Goal: Task Accomplishment & Management: Use online tool/utility

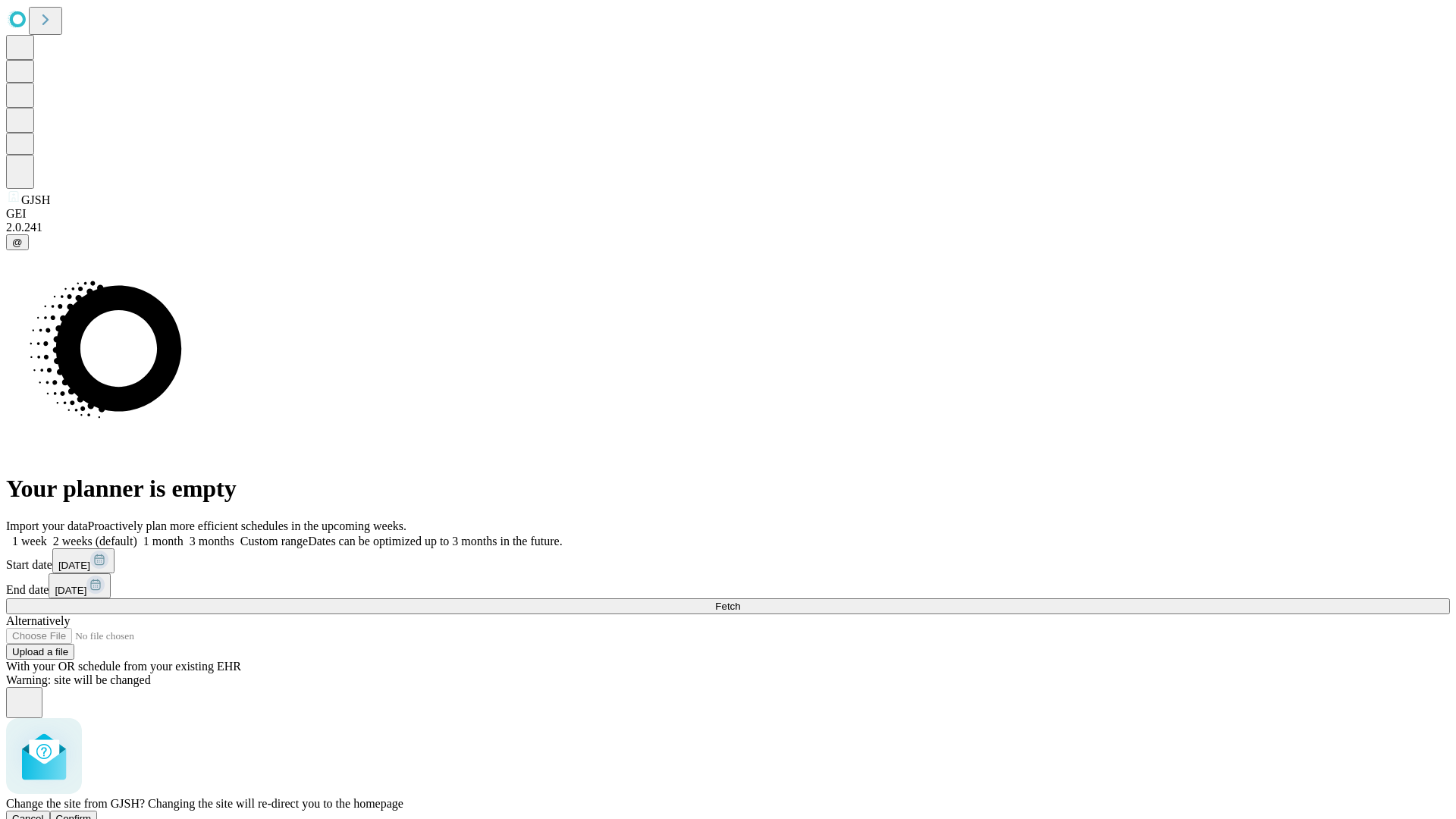
click at [92, 812] on span "Confirm" at bounding box center [74, 818] width 36 height 12
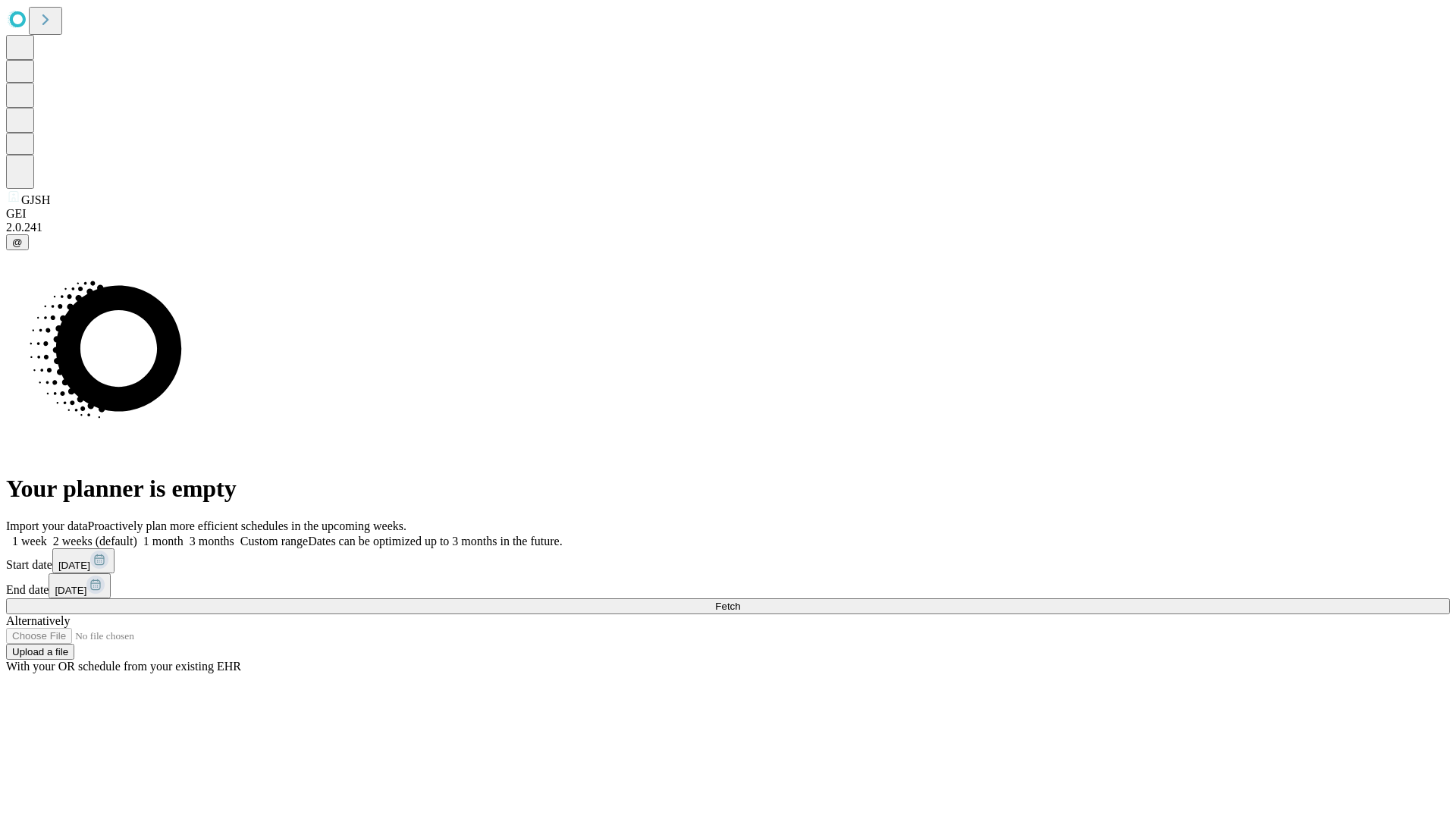
click at [183, 534] on label "1 month" at bounding box center [160, 540] width 46 height 13
click at [740, 600] on span "Fetch" at bounding box center [728, 606] width 25 height 12
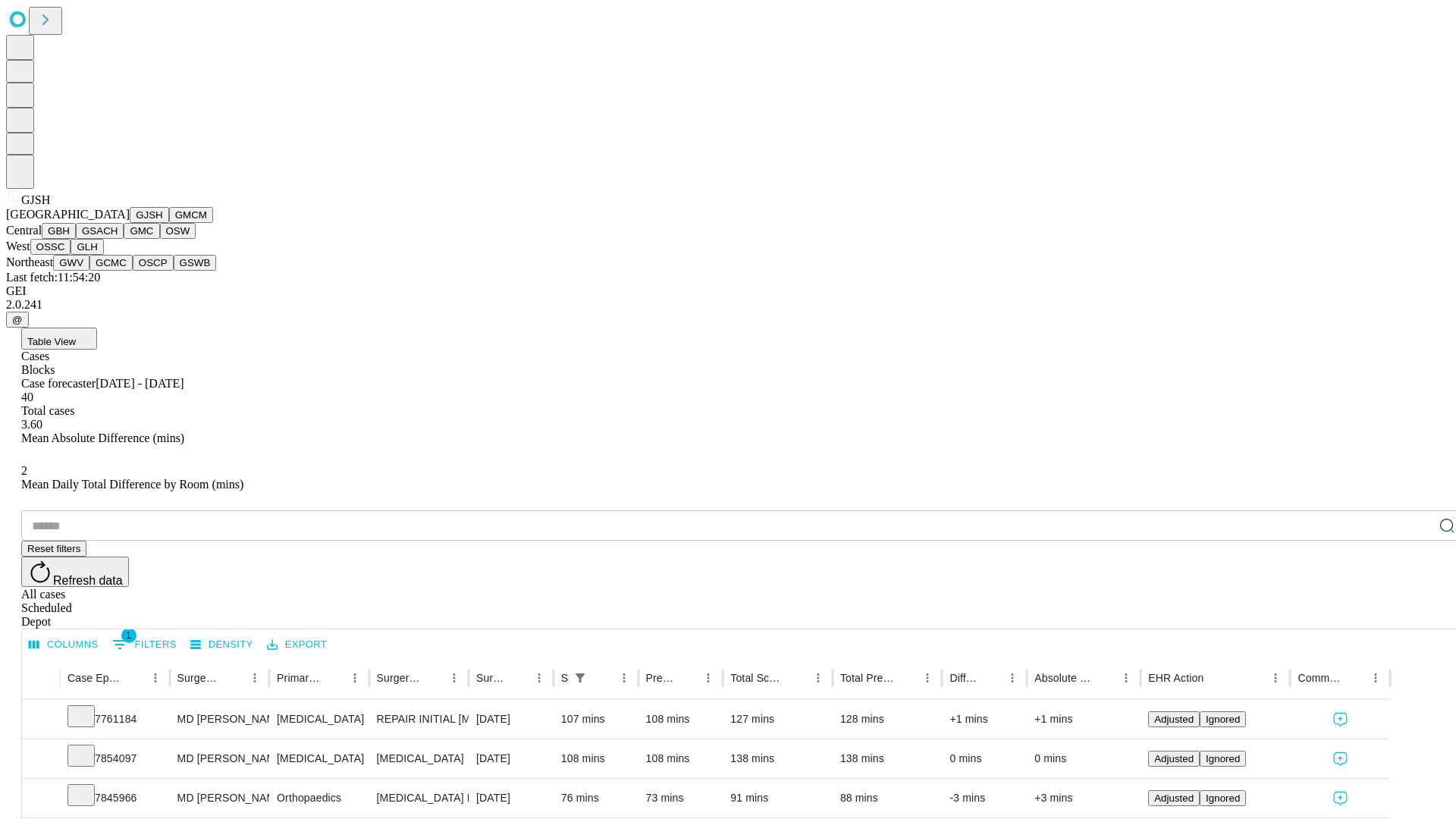
click at [169, 223] on button "GMCM" at bounding box center [191, 214] width 44 height 16
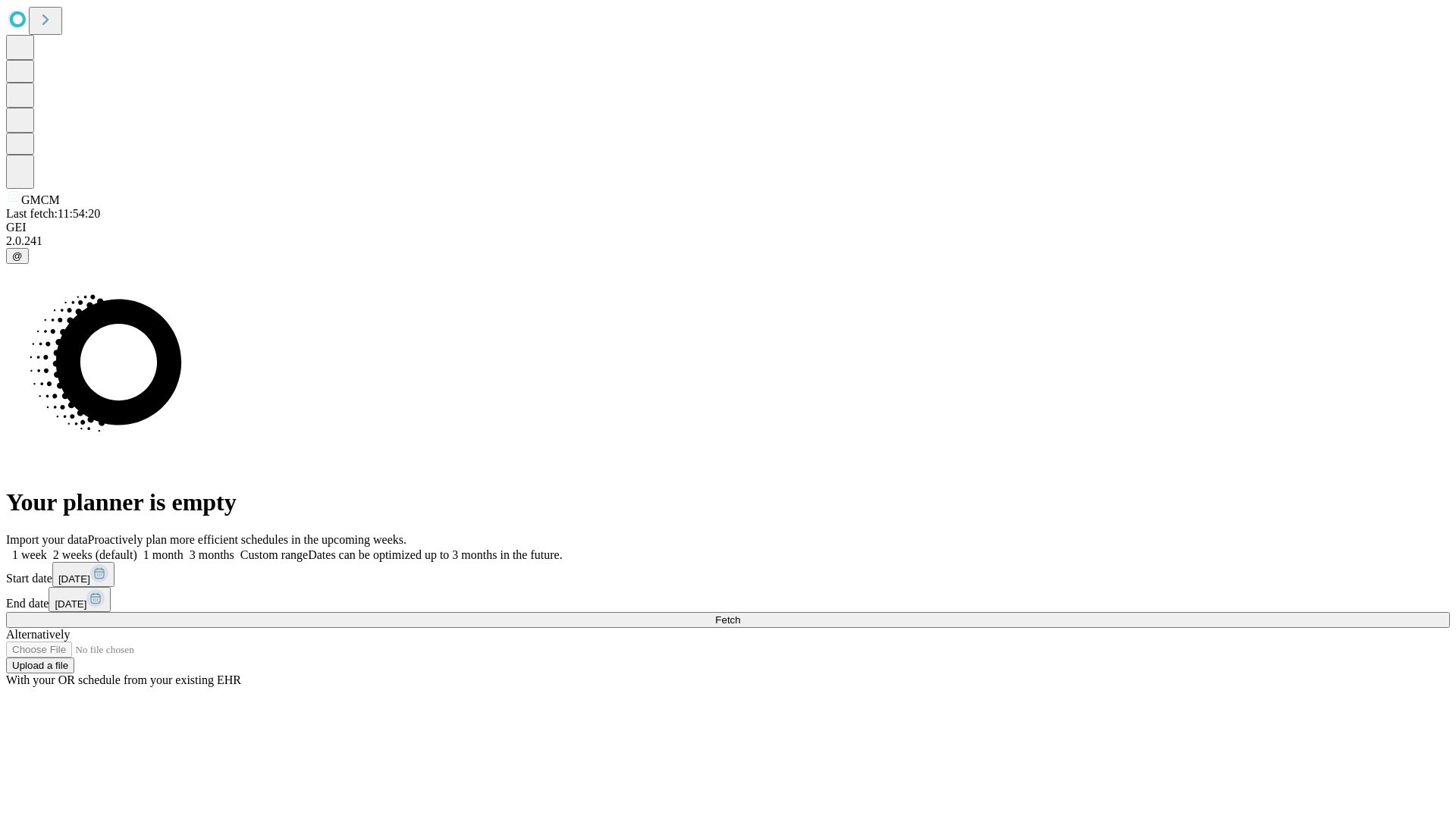
click at [183, 548] on label "1 month" at bounding box center [160, 554] width 46 height 13
click at [740, 614] on span "Fetch" at bounding box center [728, 620] width 25 height 12
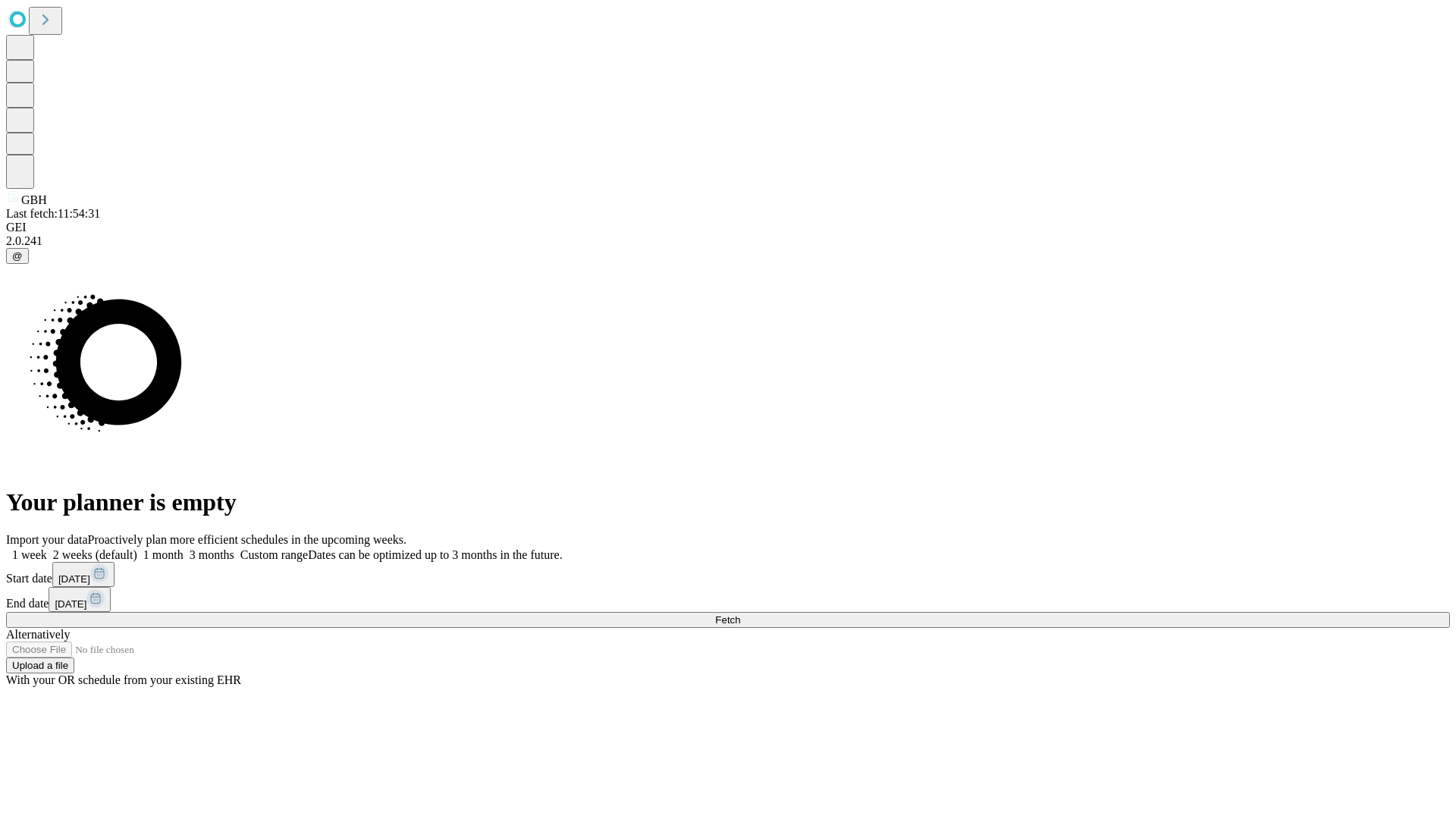
click at [183, 548] on label "1 month" at bounding box center [160, 554] width 46 height 13
click at [740, 614] on span "Fetch" at bounding box center [728, 620] width 25 height 12
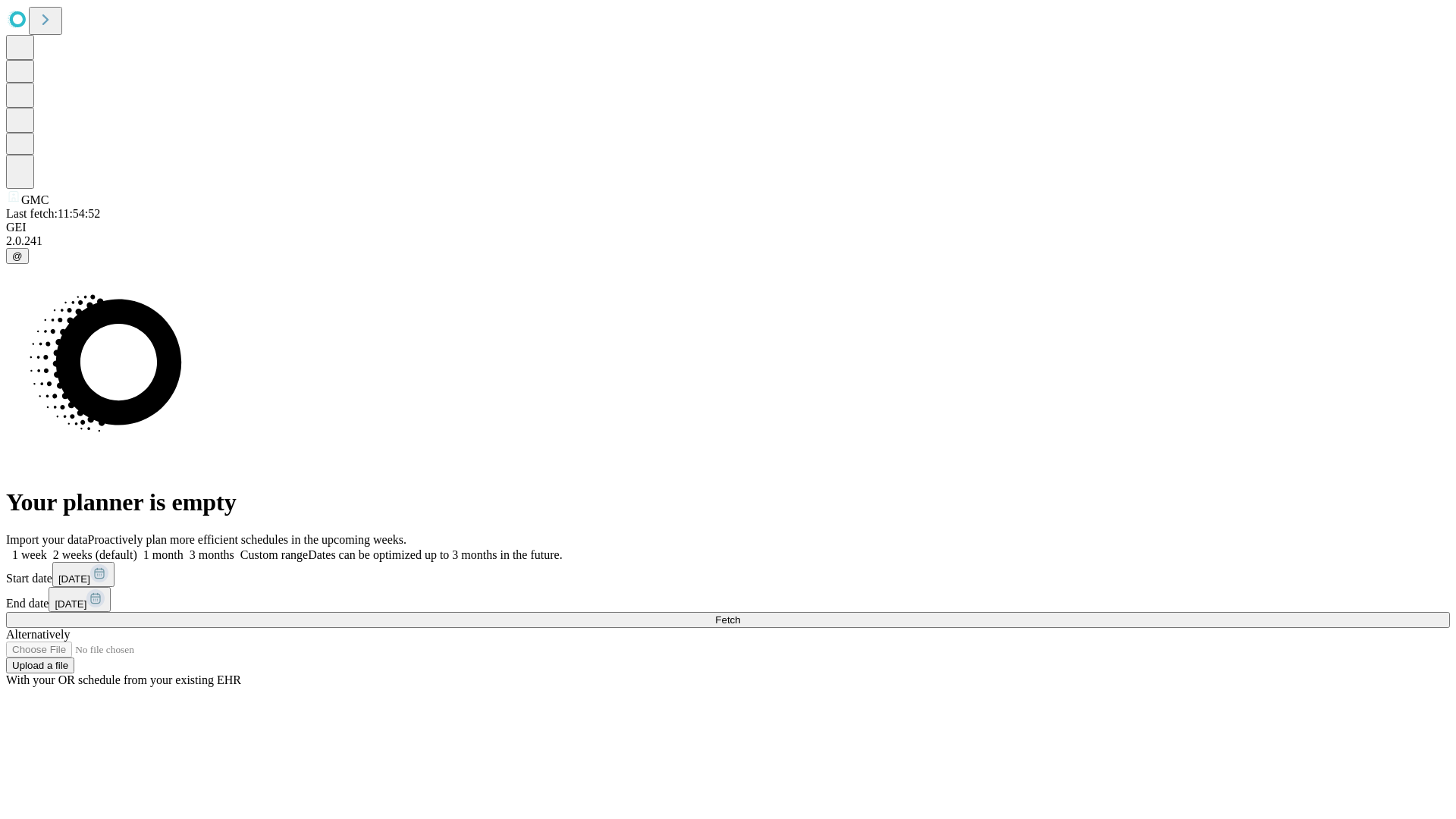
click at [183, 548] on label "1 month" at bounding box center [160, 554] width 46 height 13
click at [740, 614] on span "Fetch" at bounding box center [728, 620] width 25 height 12
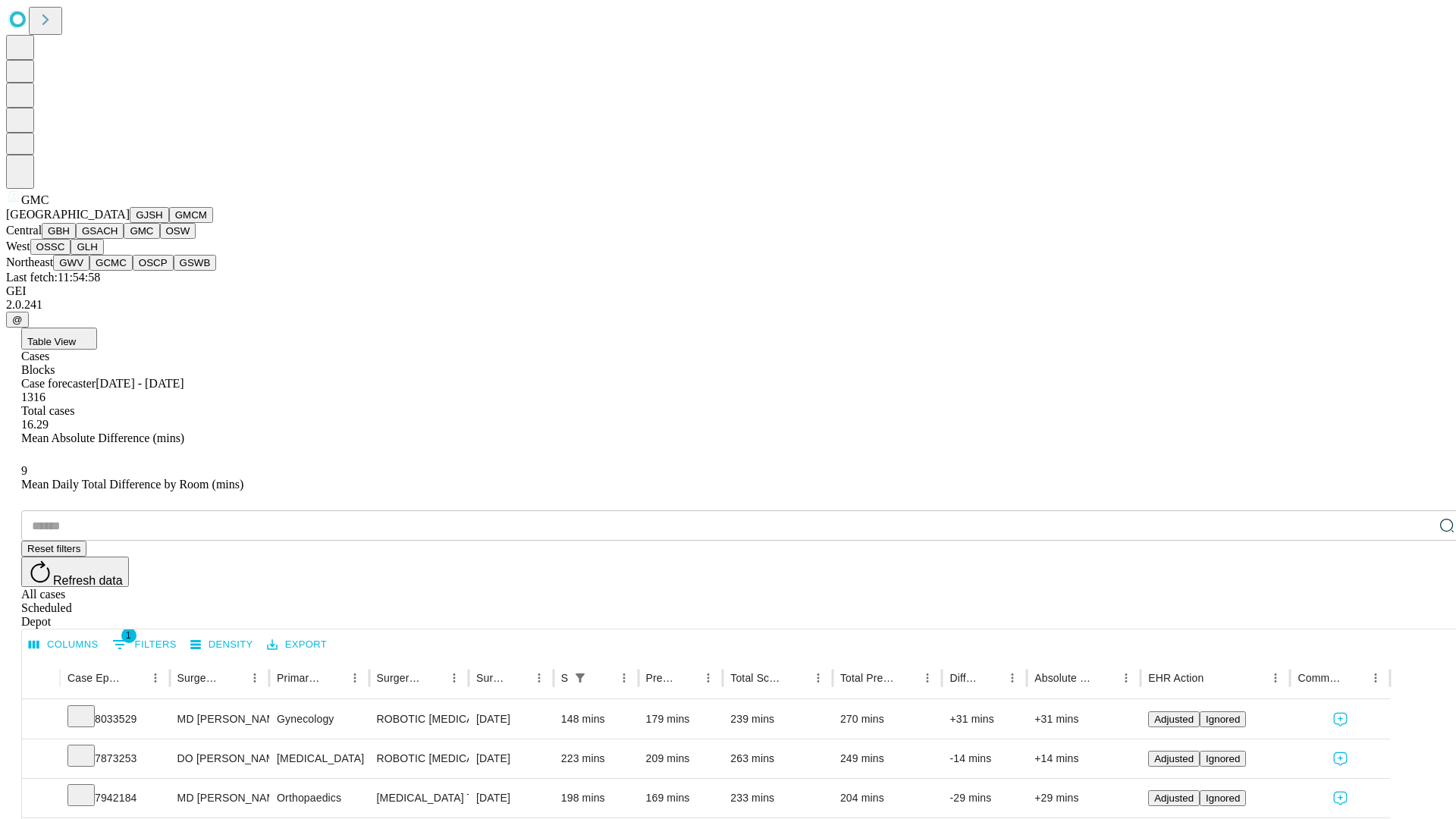
click at [160, 239] on button "OSW" at bounding box center [178, 230] width 36 height 16
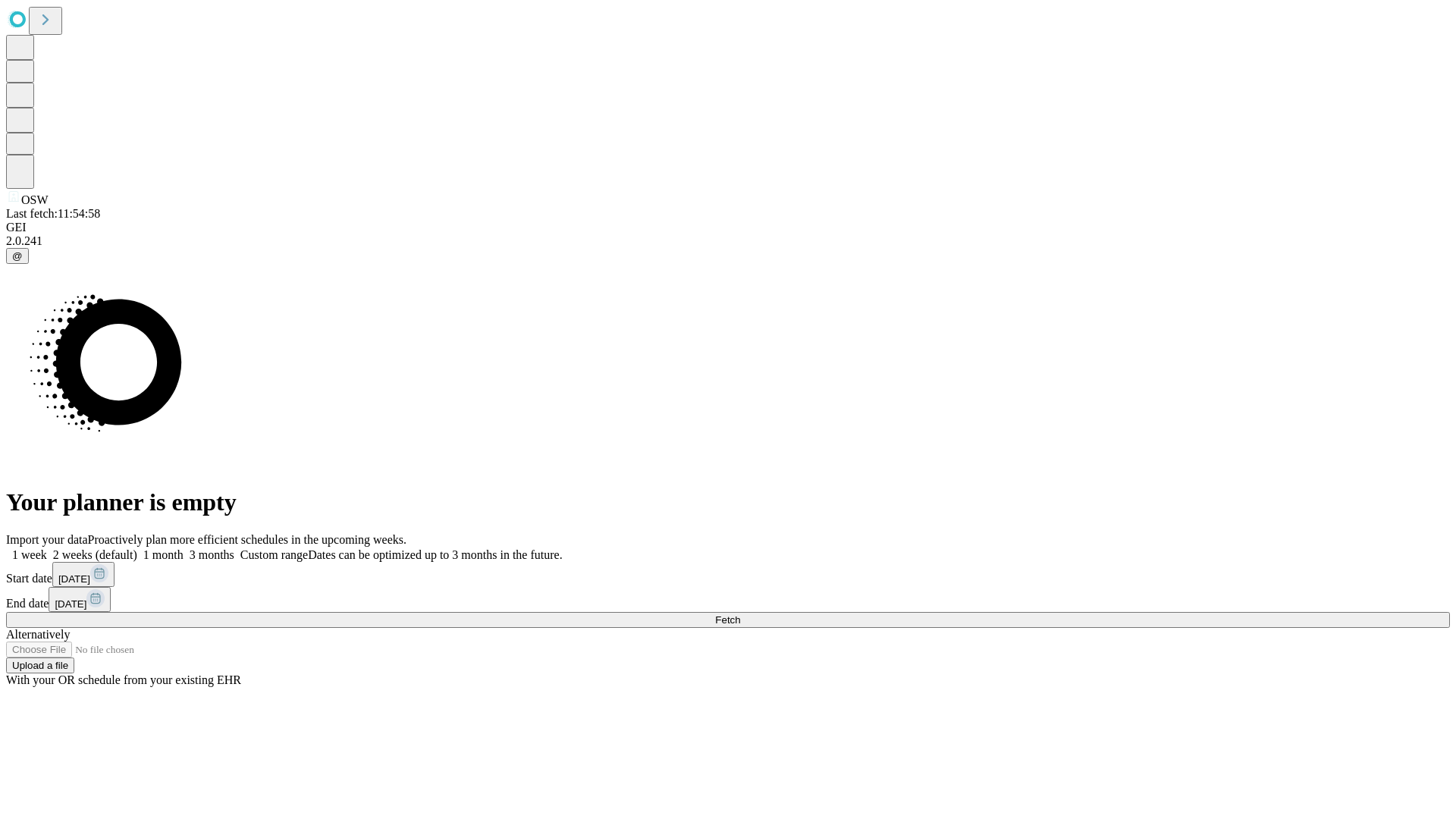
click at [183, 548] on label "1 month" at bounding box center [160, 554] width 46 height 13
click at [740, 614] on span "Fetch" at bounding box center [728, 620] width 25 height 12
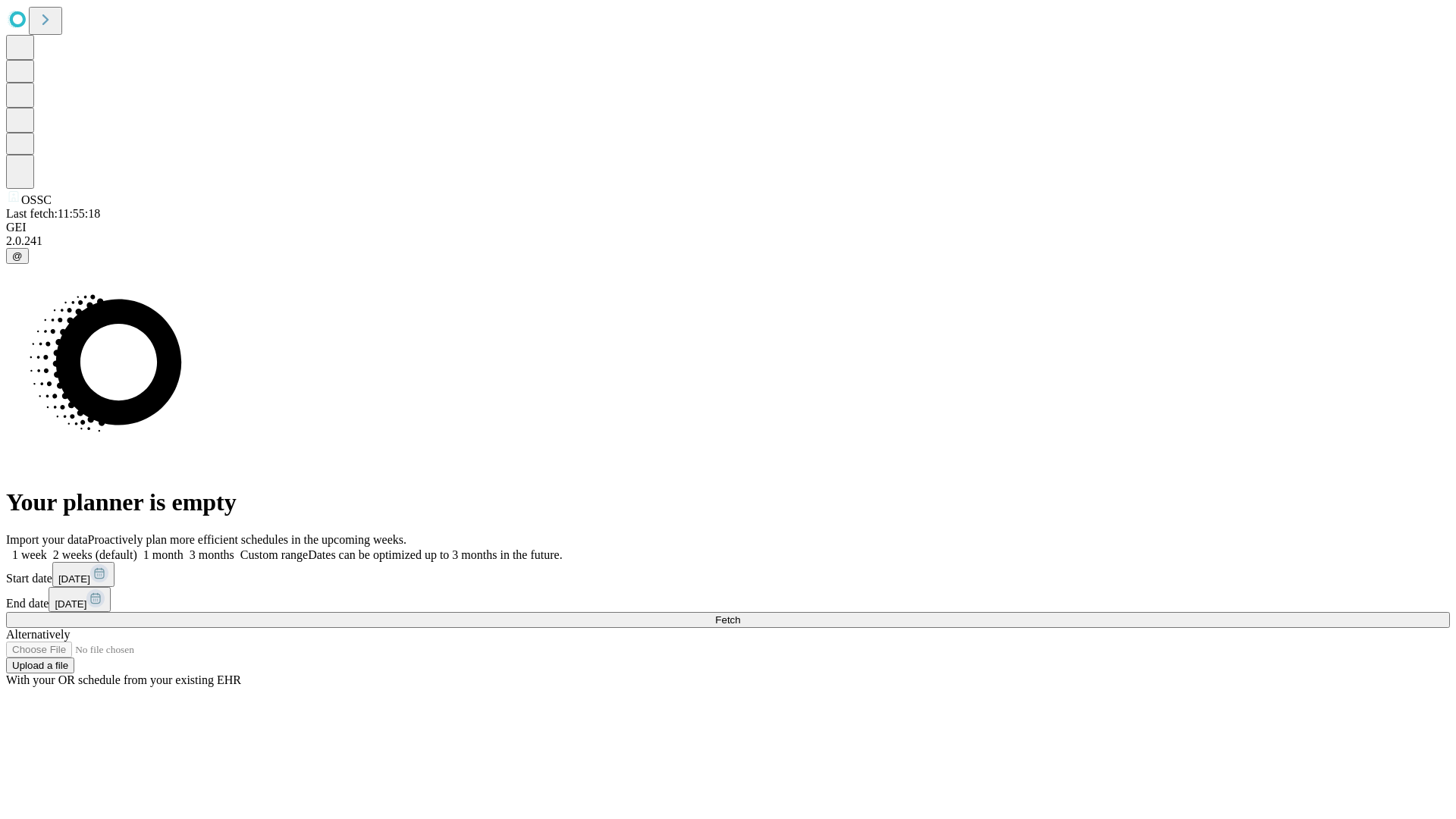
click at [183, 548] on label "1 month" at bounding box center [160, 554] width 46 height 13
click at [740, 614] on span "Fetch" at bounding box center [728, 620] width 25 height 12
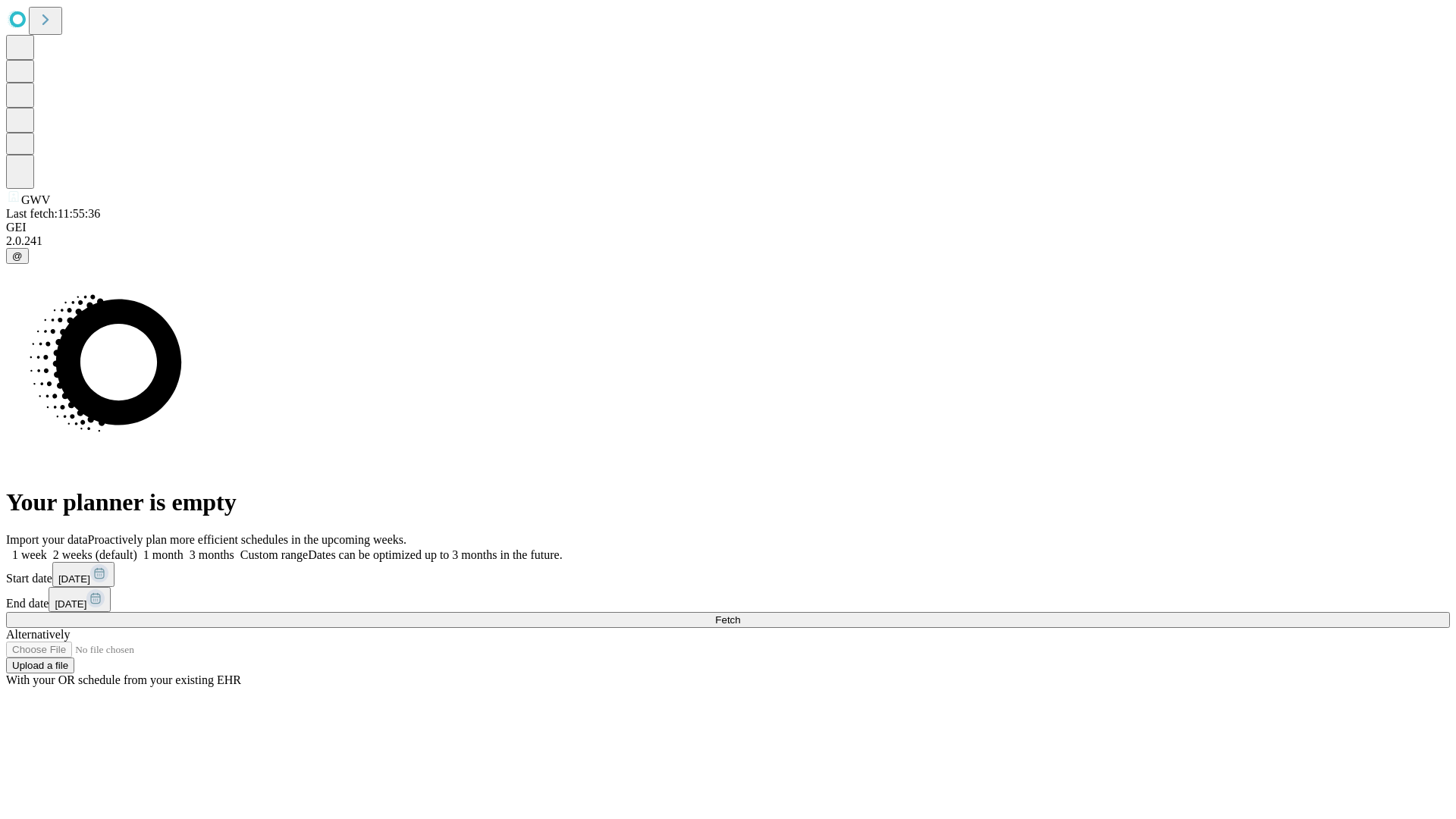
click at [183, 548] on label "1 month" at bounding box center [160, 554] width 46 height 13
click at [740, 614] on span "Fetch" at bounding box center [728, 620] width 25 height 12
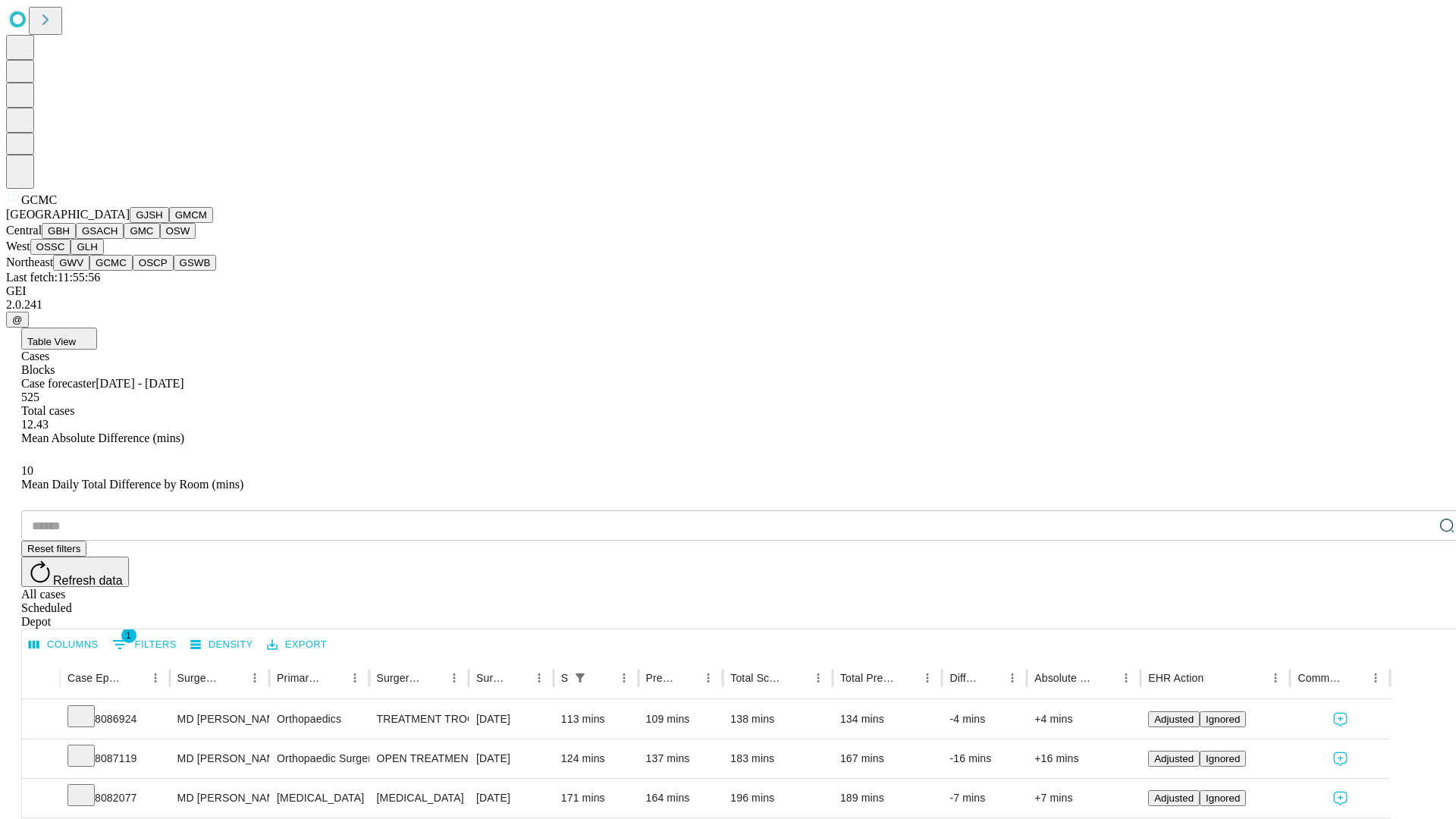
click at [132, 270] on button "OSCP" at bounding box center [152, 262] width 41 height 16
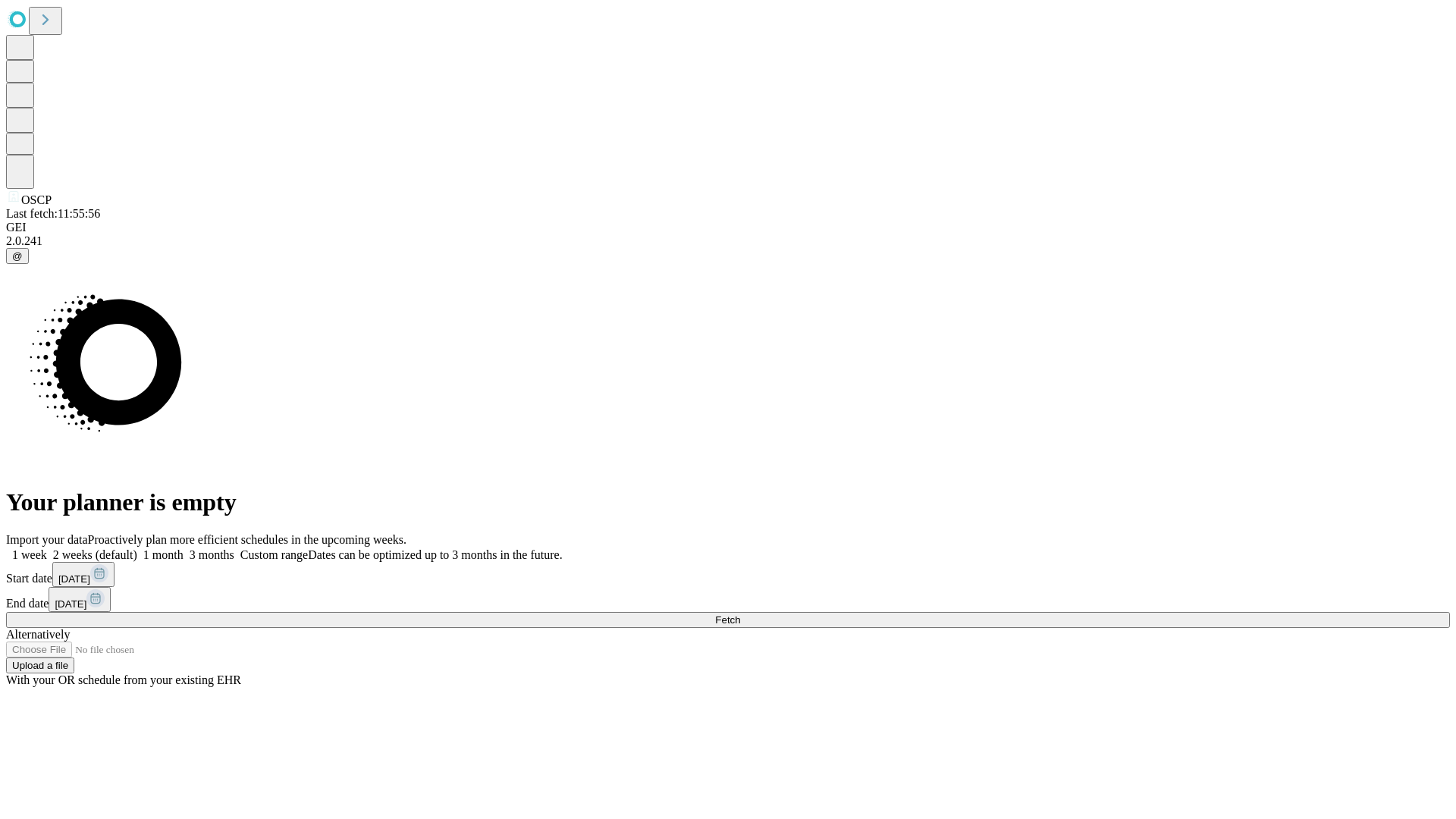
click at [183, 548] on label "1 month" at bounding box center [160, 554] width 46 height 13
click at [740, 614] on span "Fetch" at bounding box center [728, 620] width 25 height 12
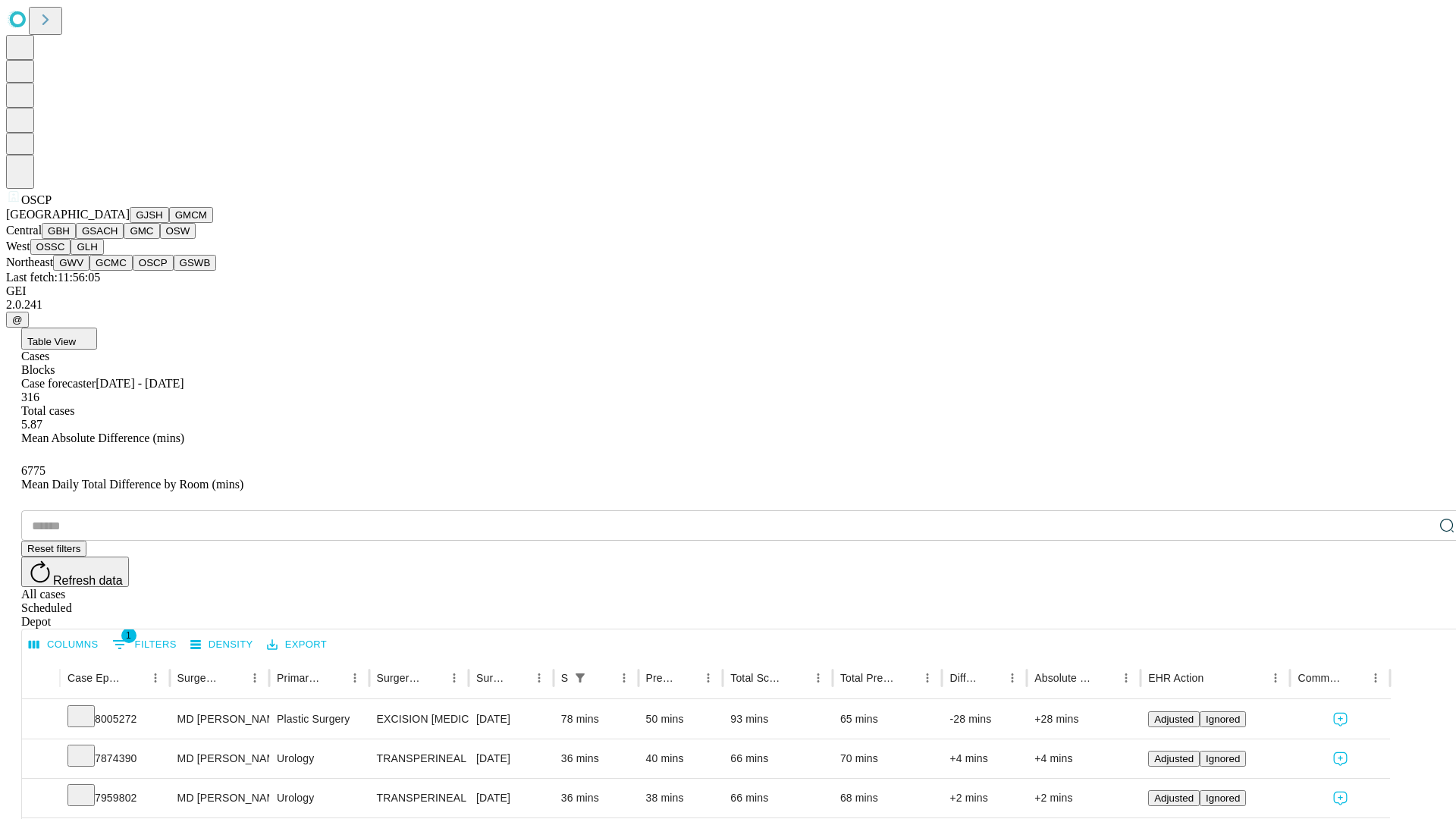
click at [173, 270] on button "GSWB" at bounding box center [195, 262] width 44 height 16
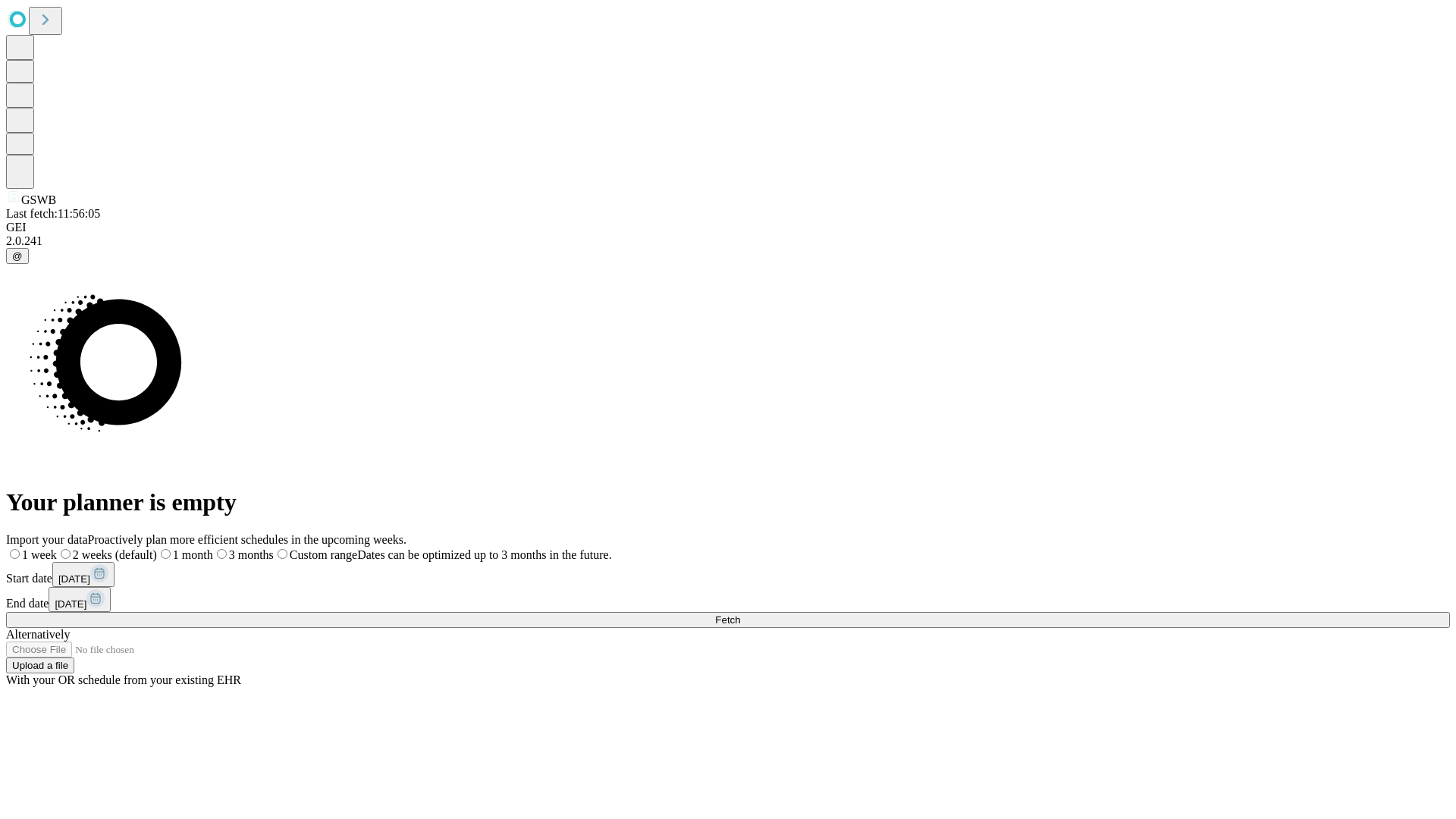
click at [213, 548] on label "1 month" at bounding box center [184, 554] width 56 height 13
click at [740, 614] on span "Fetch" at bounding box center [728, 620] width 25 height 12
